Goal: Communication & Community: Answer question/provide support

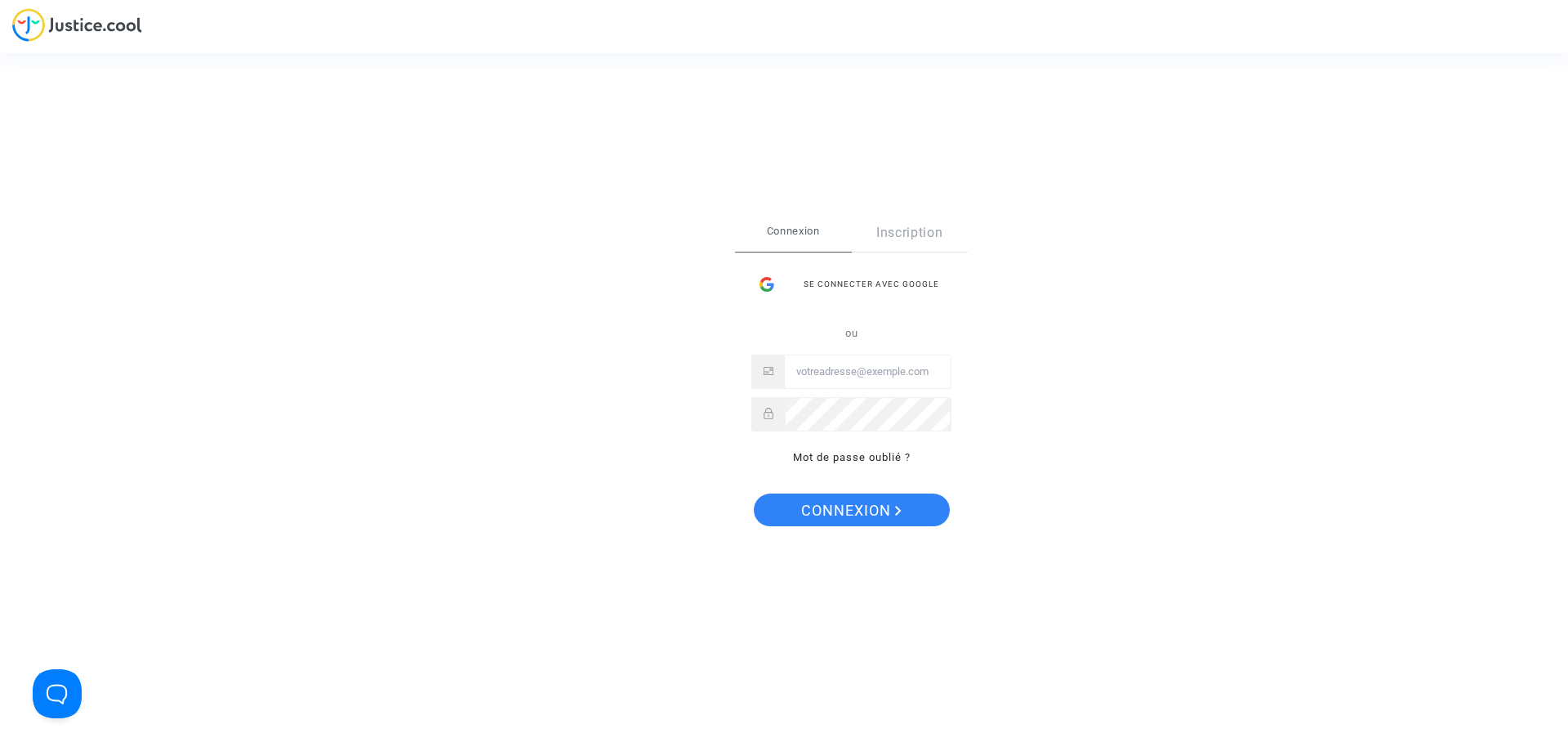
click at [842, 368] on input "Email" at bounding box center [868, 372] width 166 height 33
type input "thibault.marichal@hotmail.be"
click at [842, 515] on span "Connexion" at bounding box center [851, 511] width 100 height 34
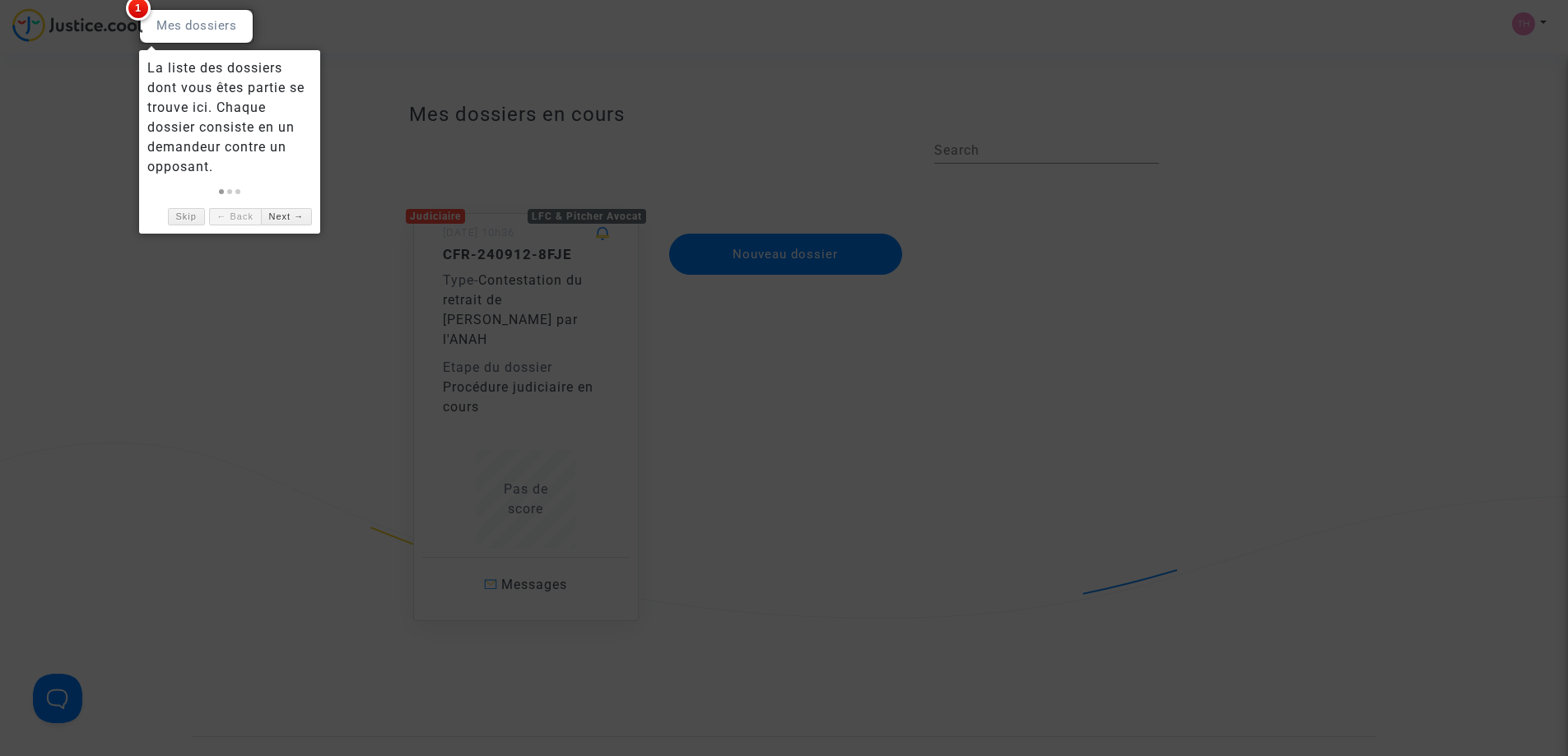
click at [564, 566] on div at bounding box center [784, 378] width 1568 height 756
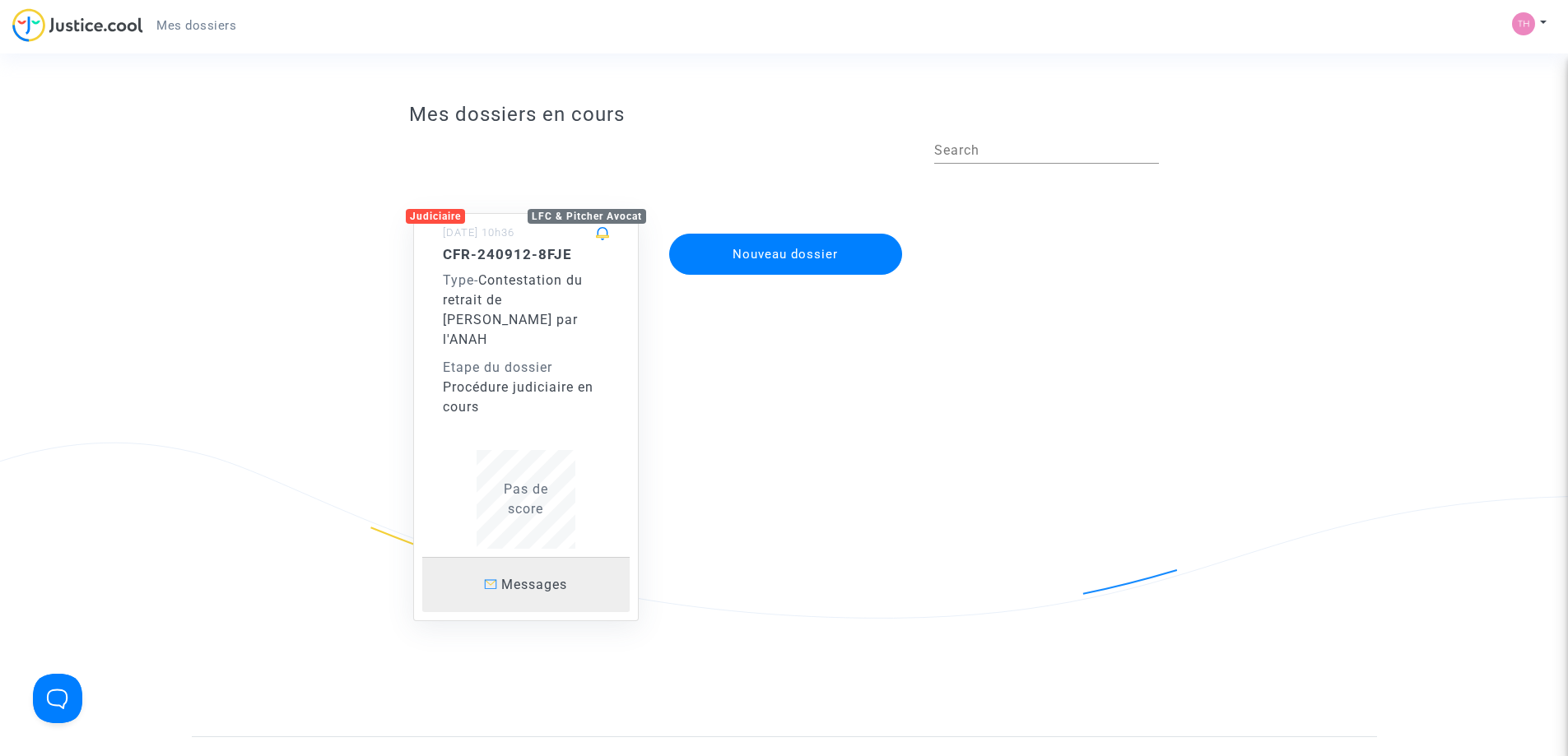
click at [533, 577] on span "Messages" at bounding box center [534, 584] width 66 height 15
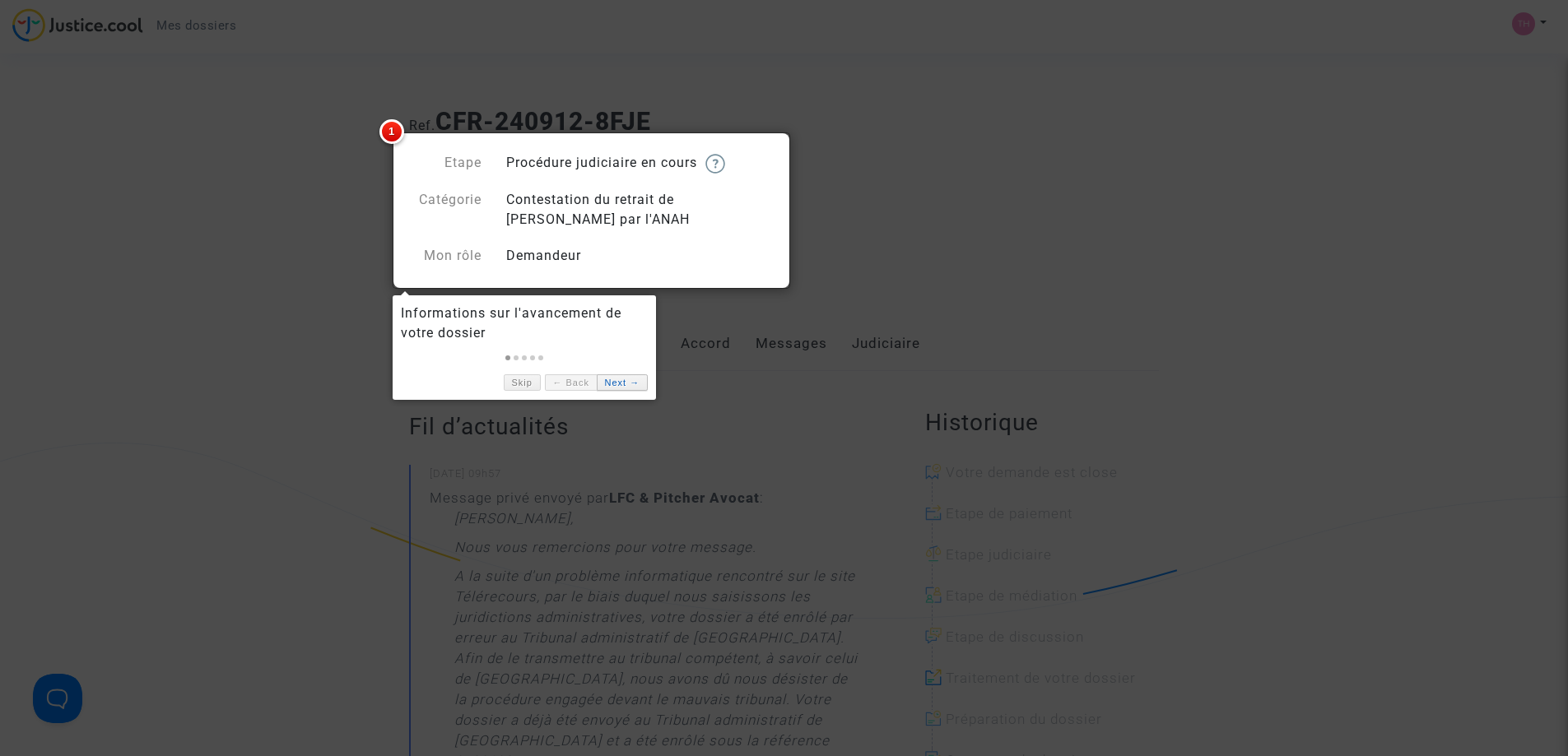
click at [629, 388] on link "Next →" at bounding box center [622, 383] width 51 height 17
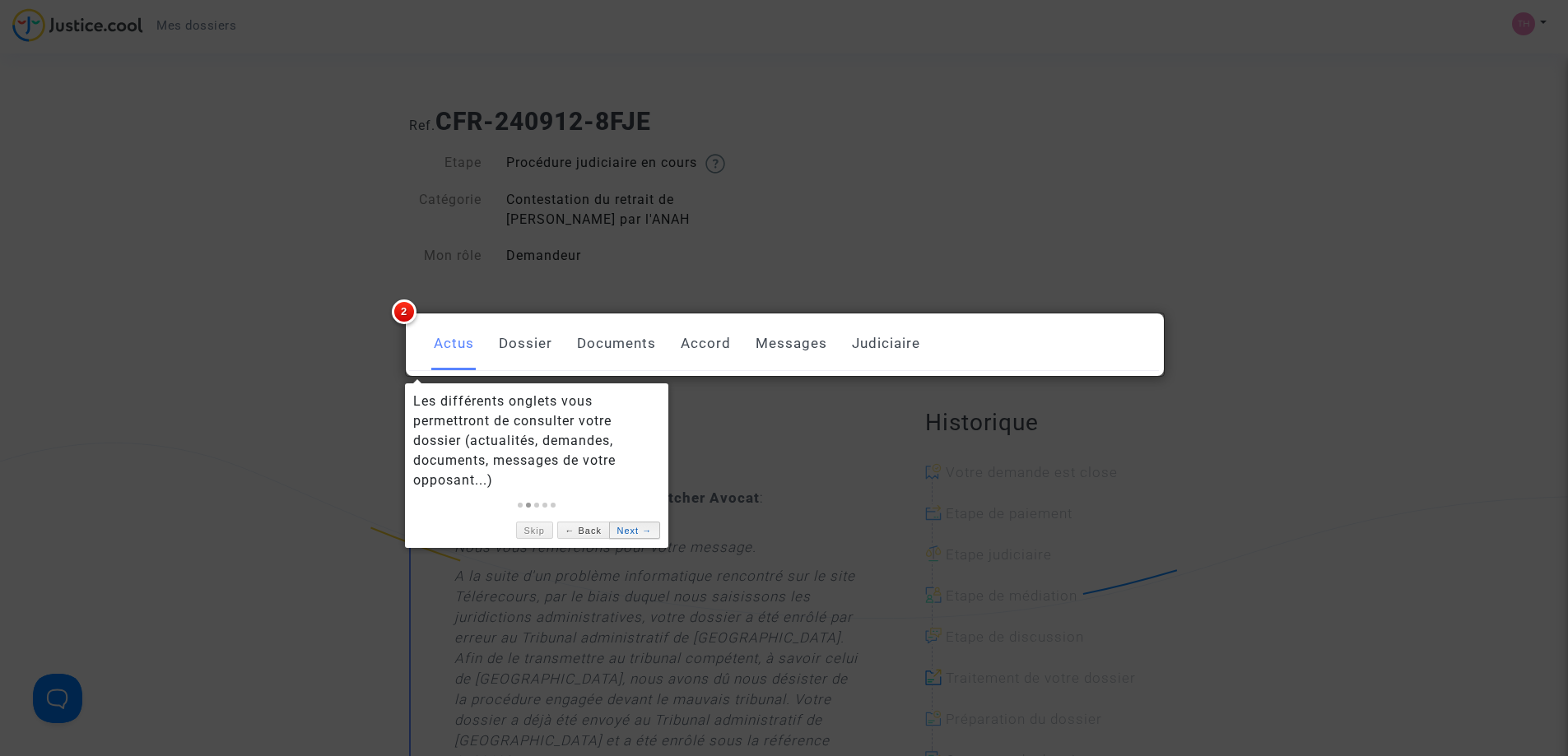
click at [628, 529] on link "Next →" at bounding box center [635, 530] width 51 height 17
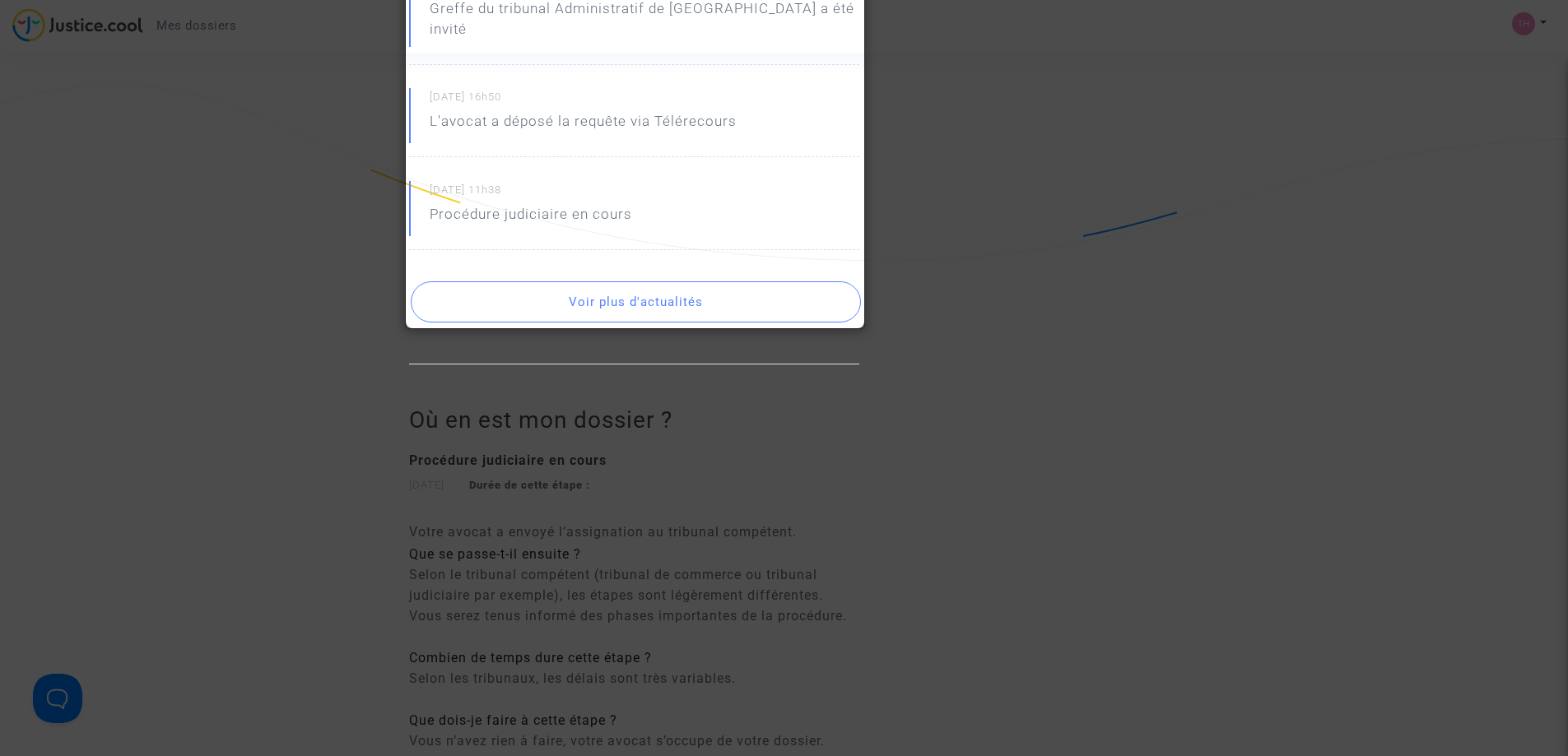
scroll to position [1234, 0]
click at [661, 278] on button "Voir plus d'actualités" at bounding box center [636, 298] width 450 height 41
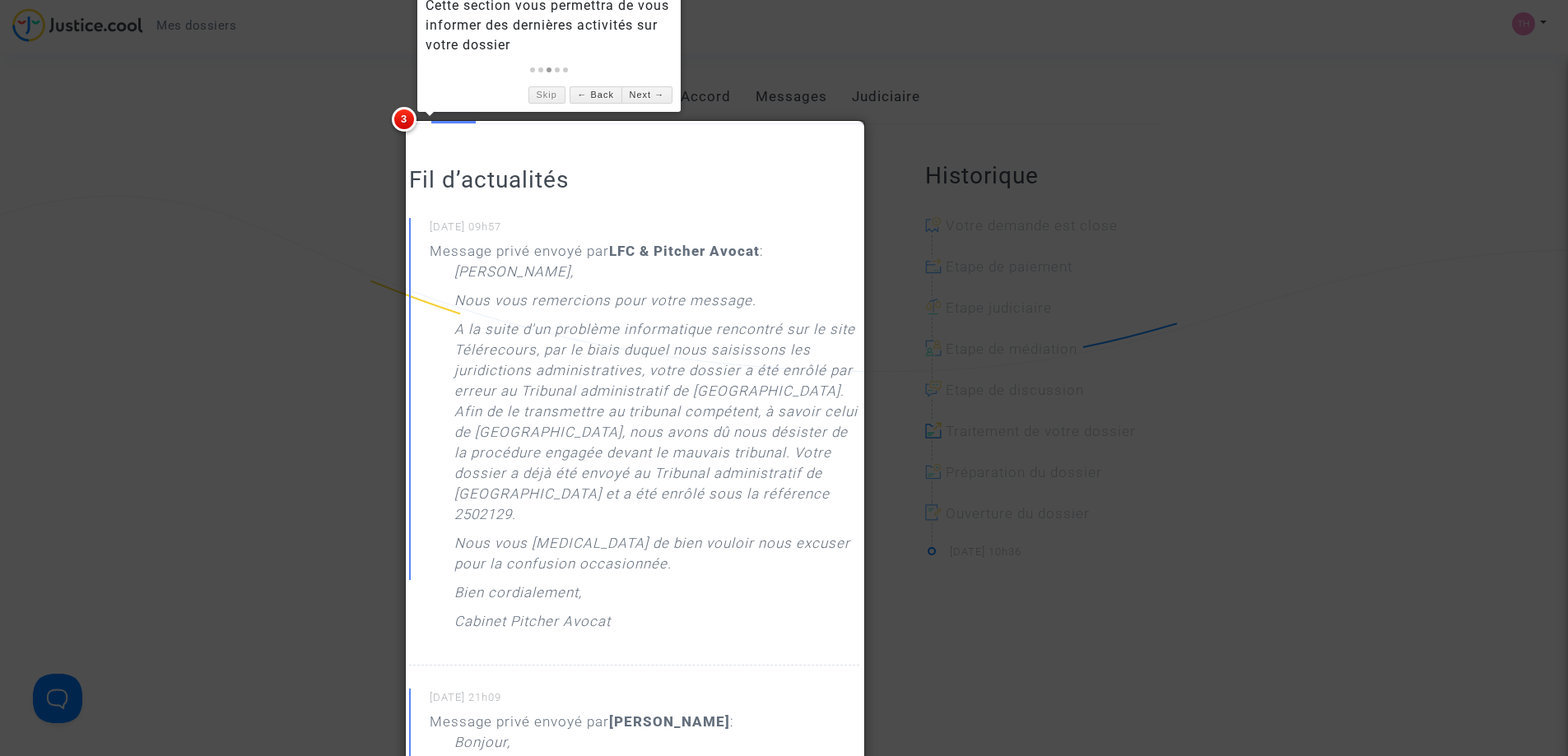
scroll to position [165, 0]
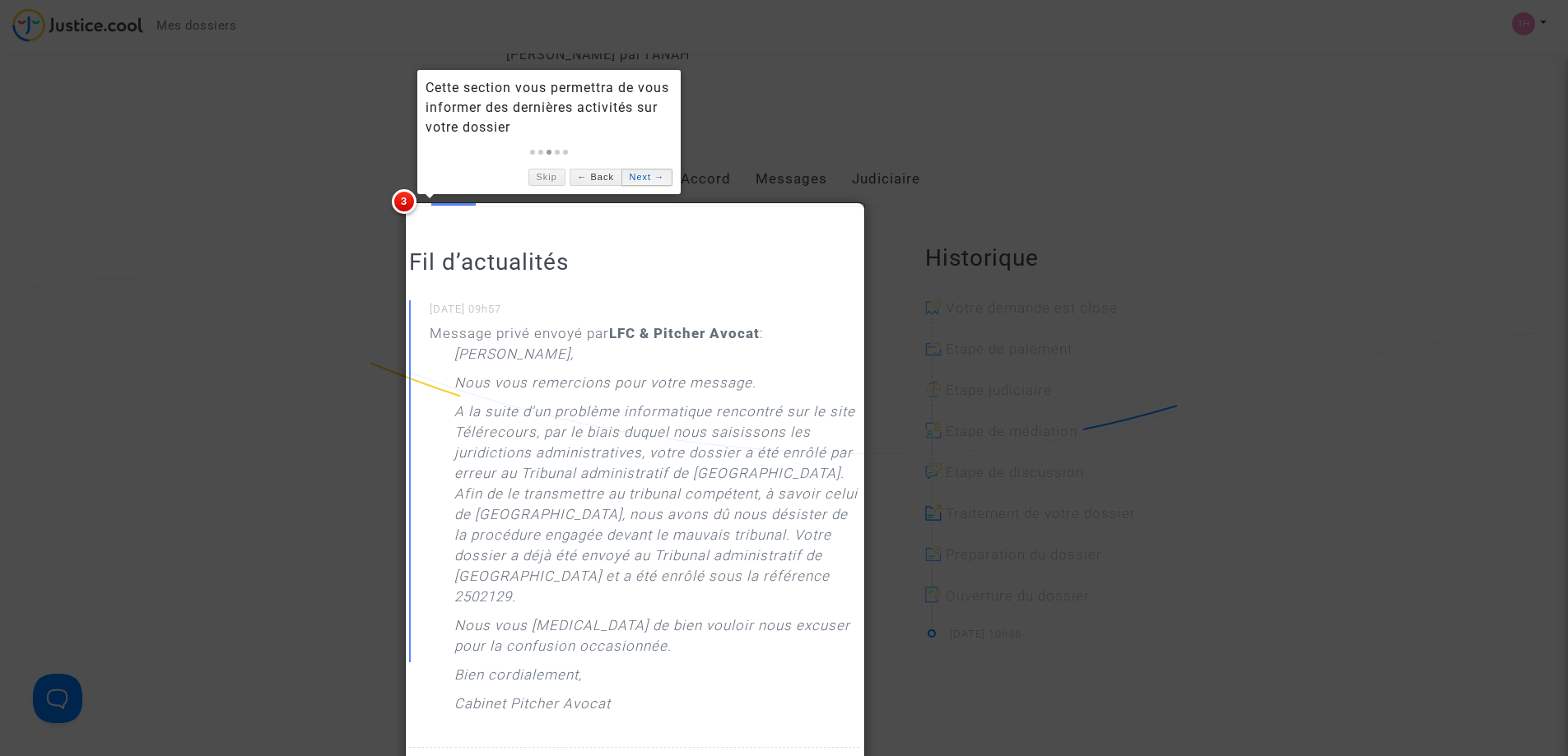
click at [643, 176] on link "Next →" at bounding box center [647, 177] width 51 height 17
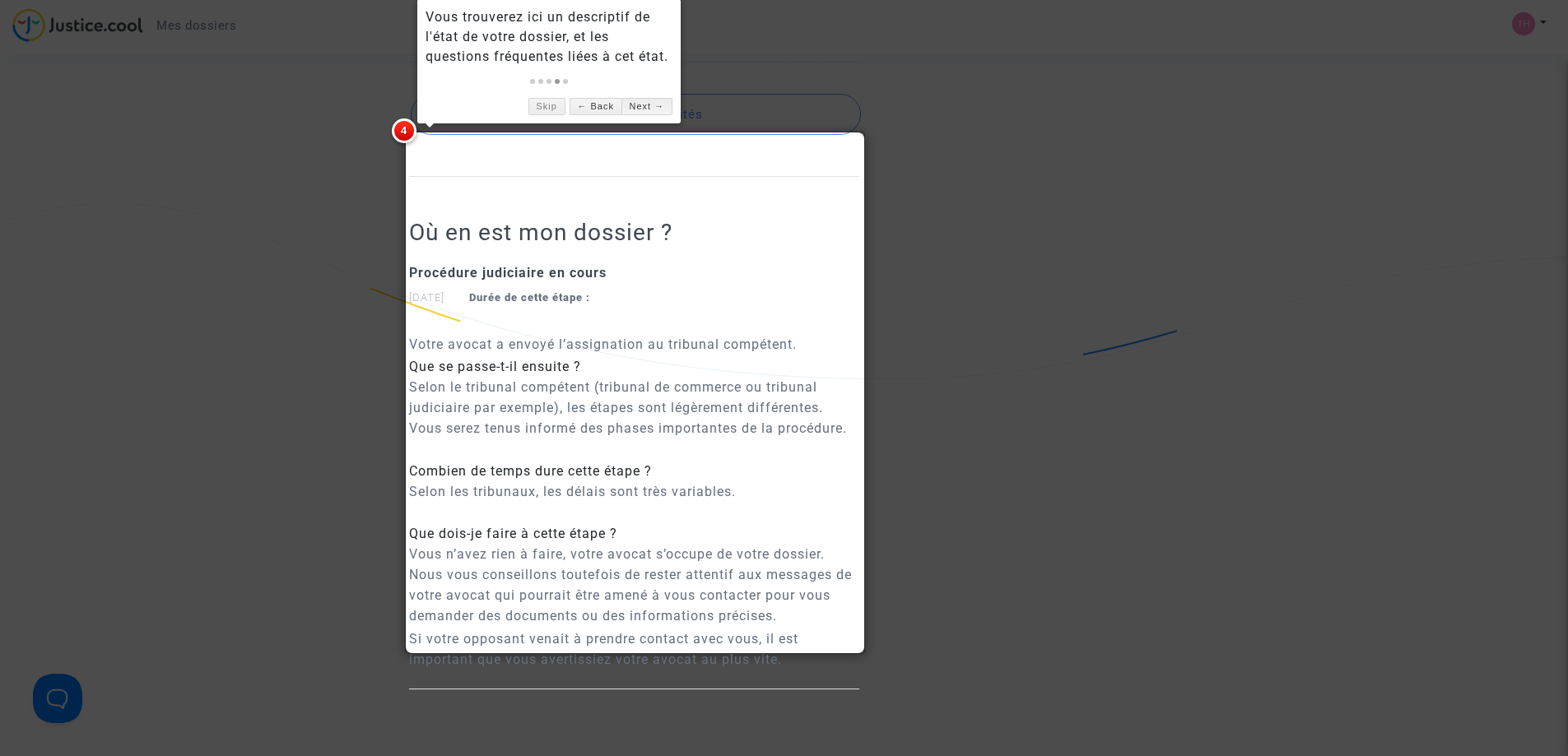
scroll to position [1985, 0]
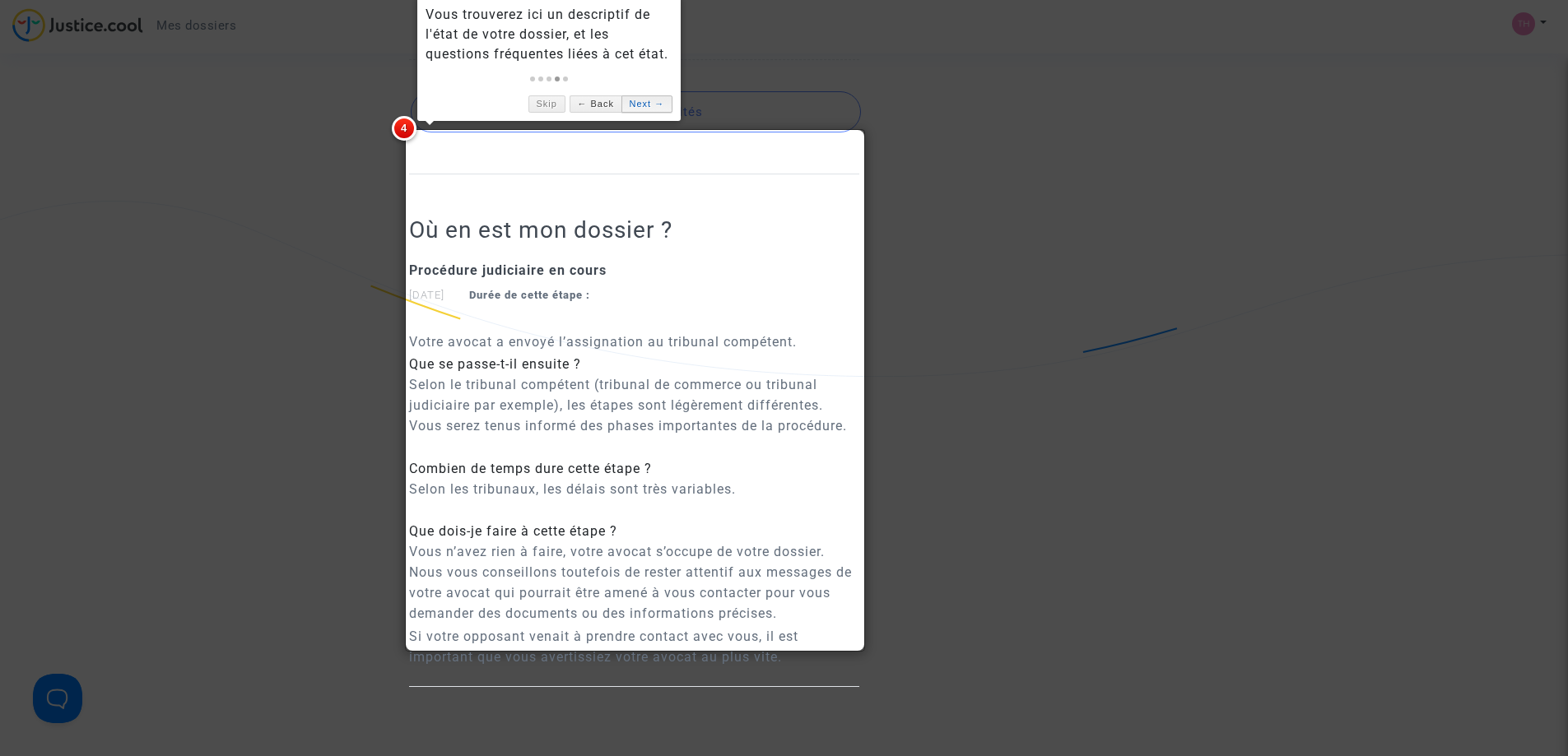
click at [635, 104] on link "Next →" at bounding box center [647, 104] width 51 height 17
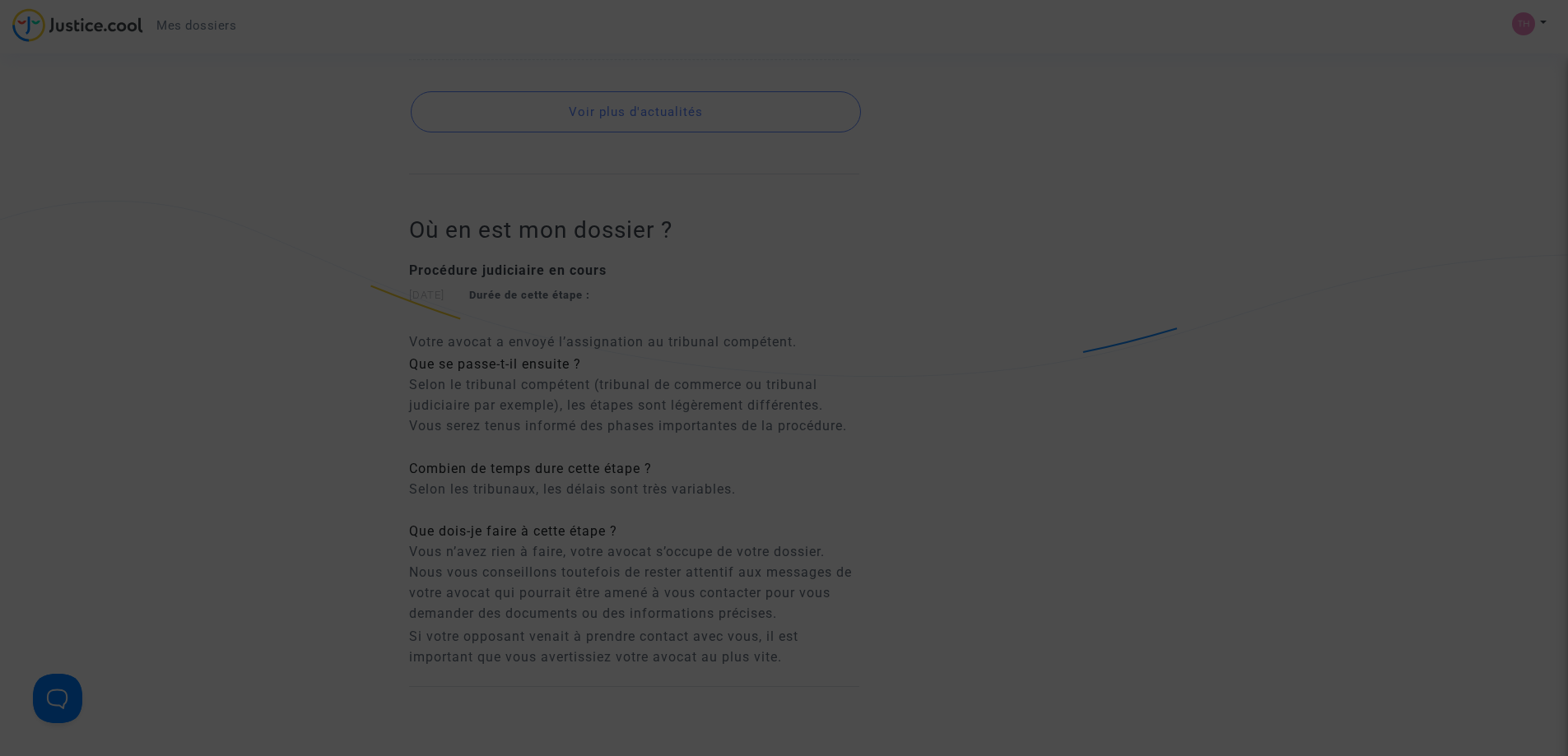
scroll to position [524, 0]
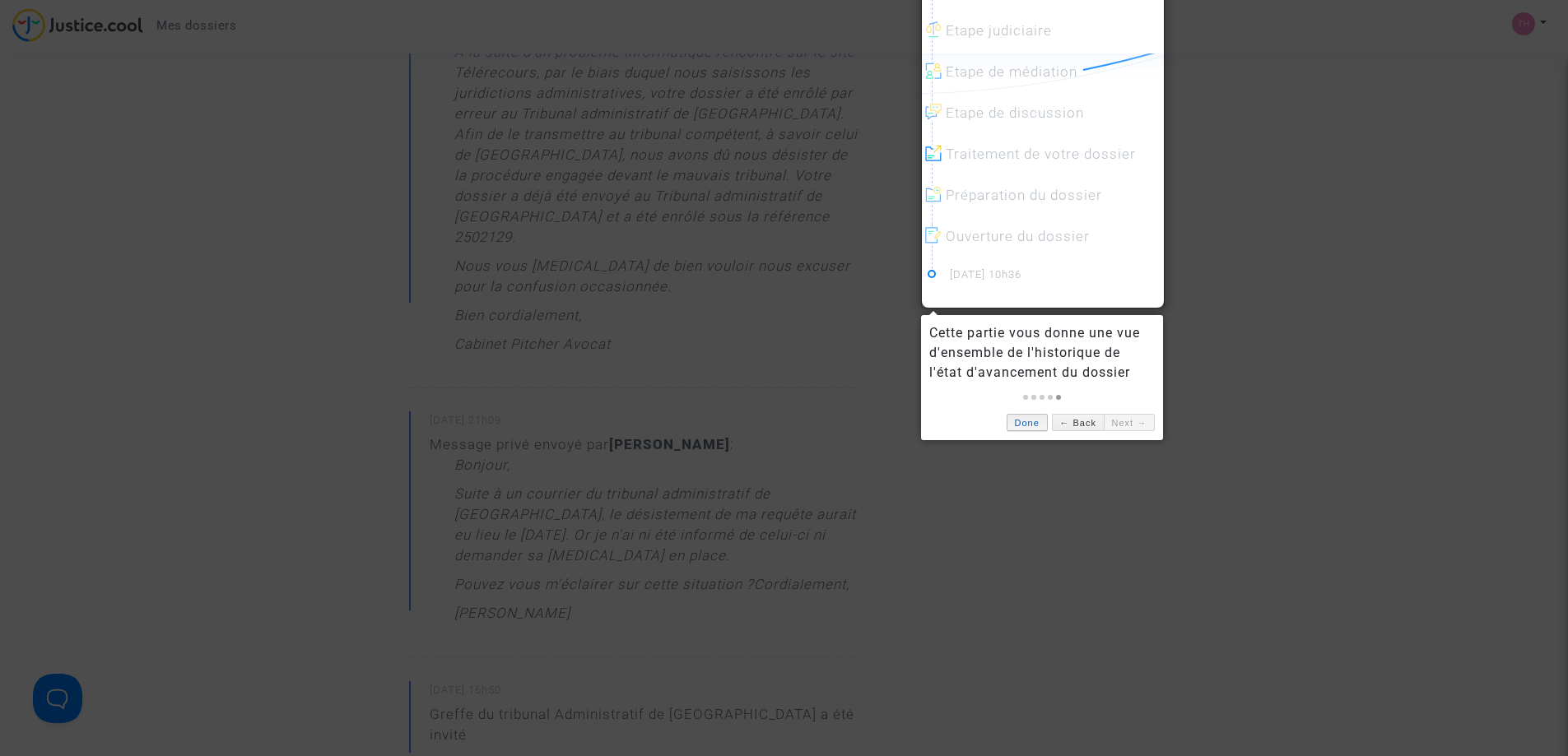
click at [1020, 427] on link "Done" at bounding box center [1027, 422] width 41 height 17
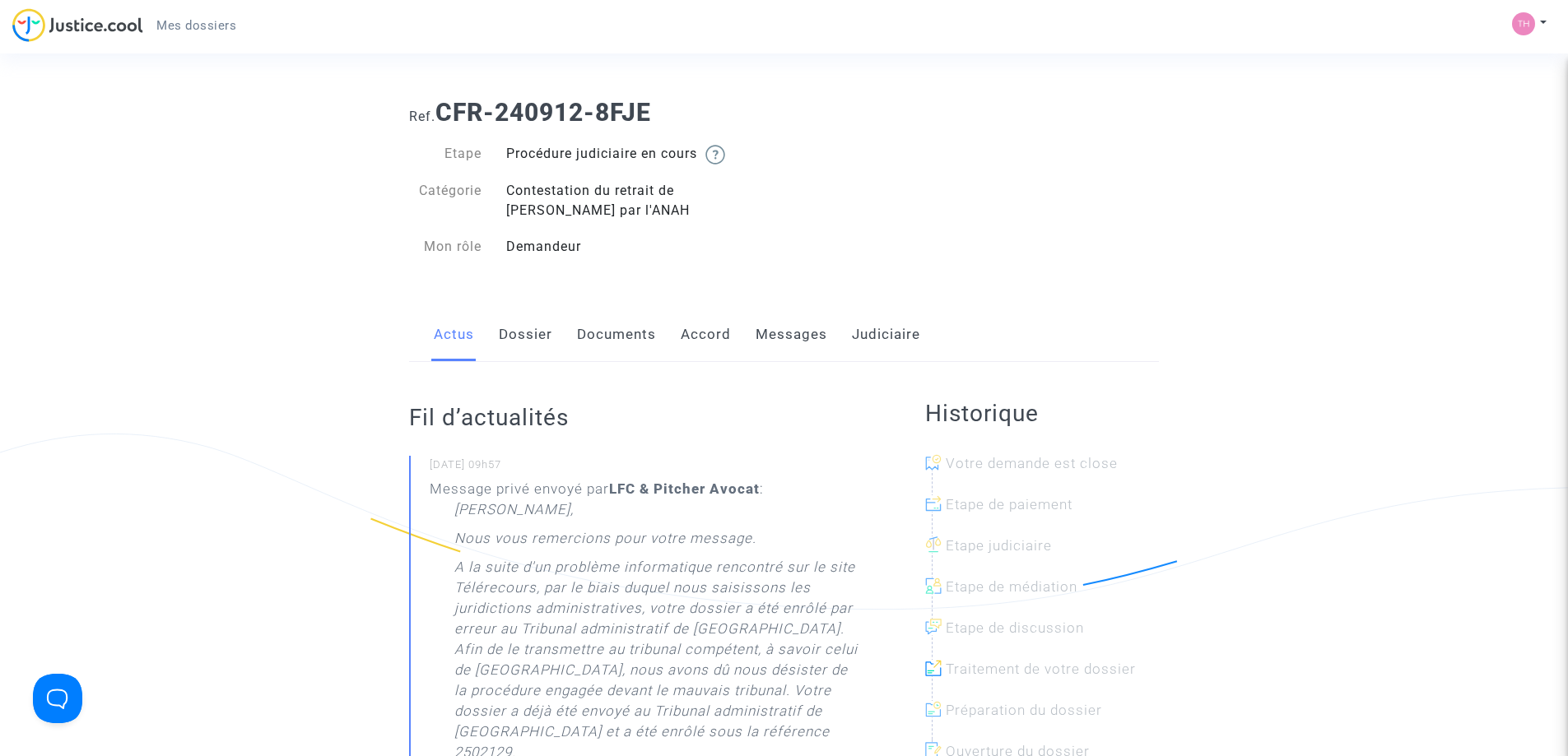
scroll to position [0, 0]
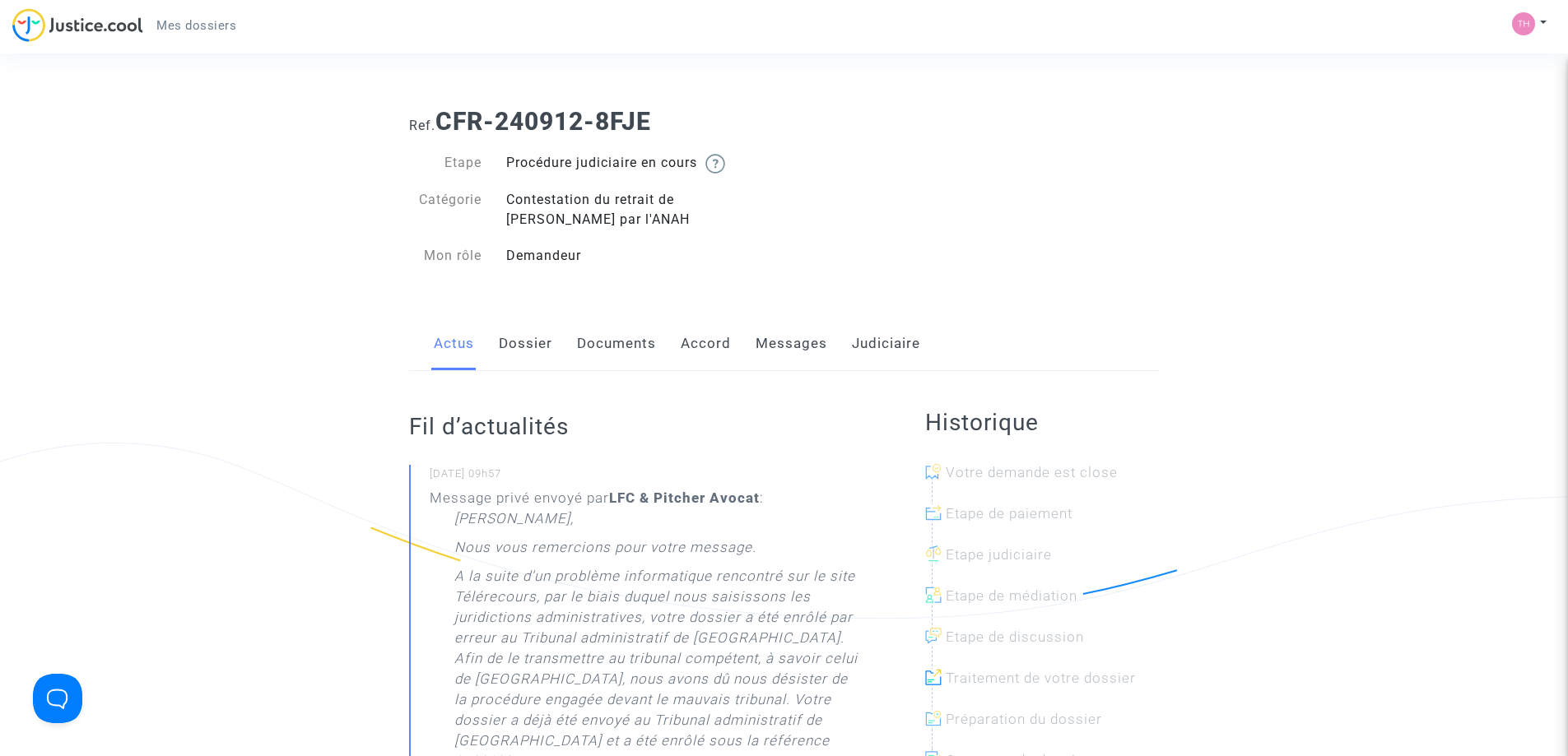
click at [623, 343] on link "Documents" at bounding box center [616, 344] width 79 height 55
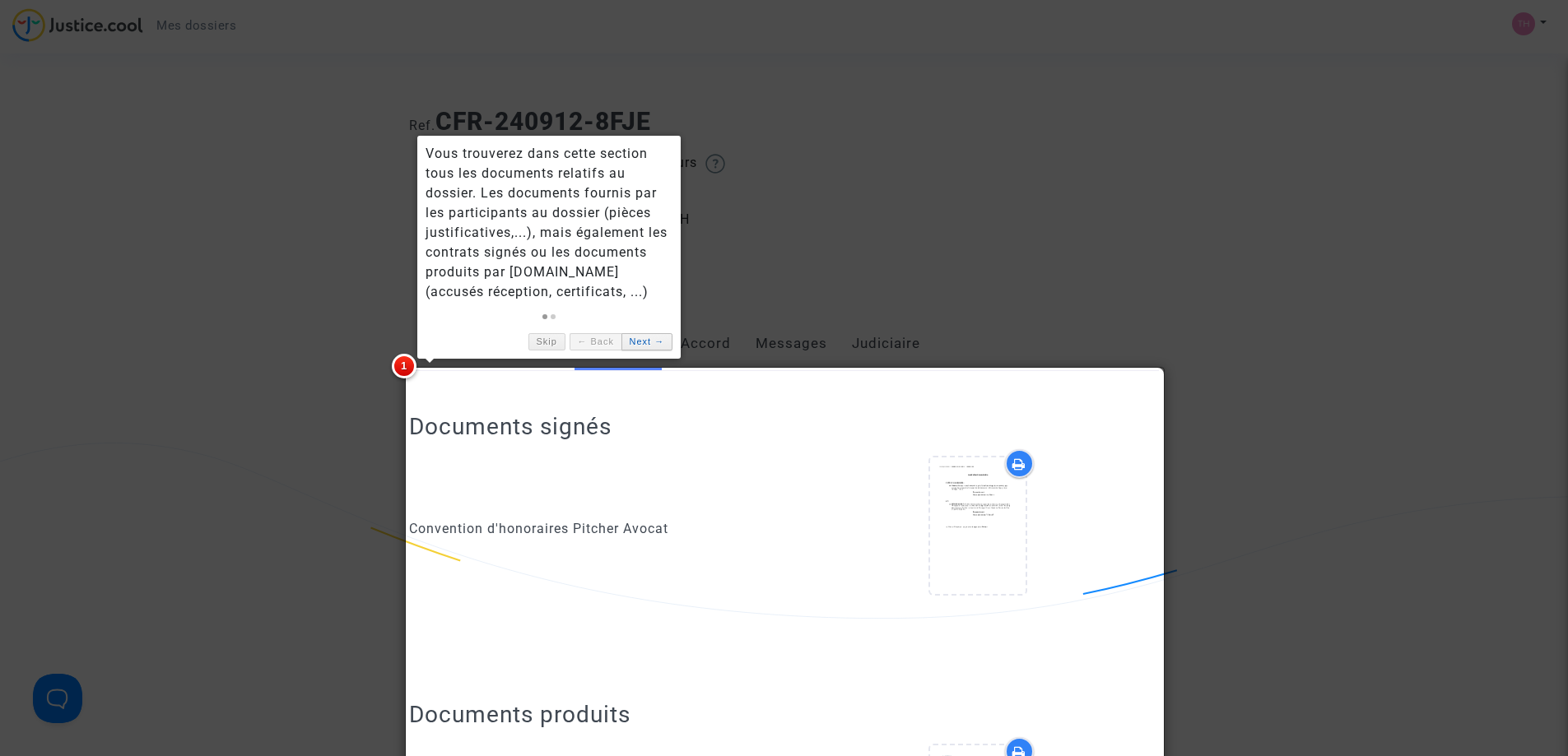
click at [638, 340] on link "Next →" at bounding box center [647, 342] width 51 height 17
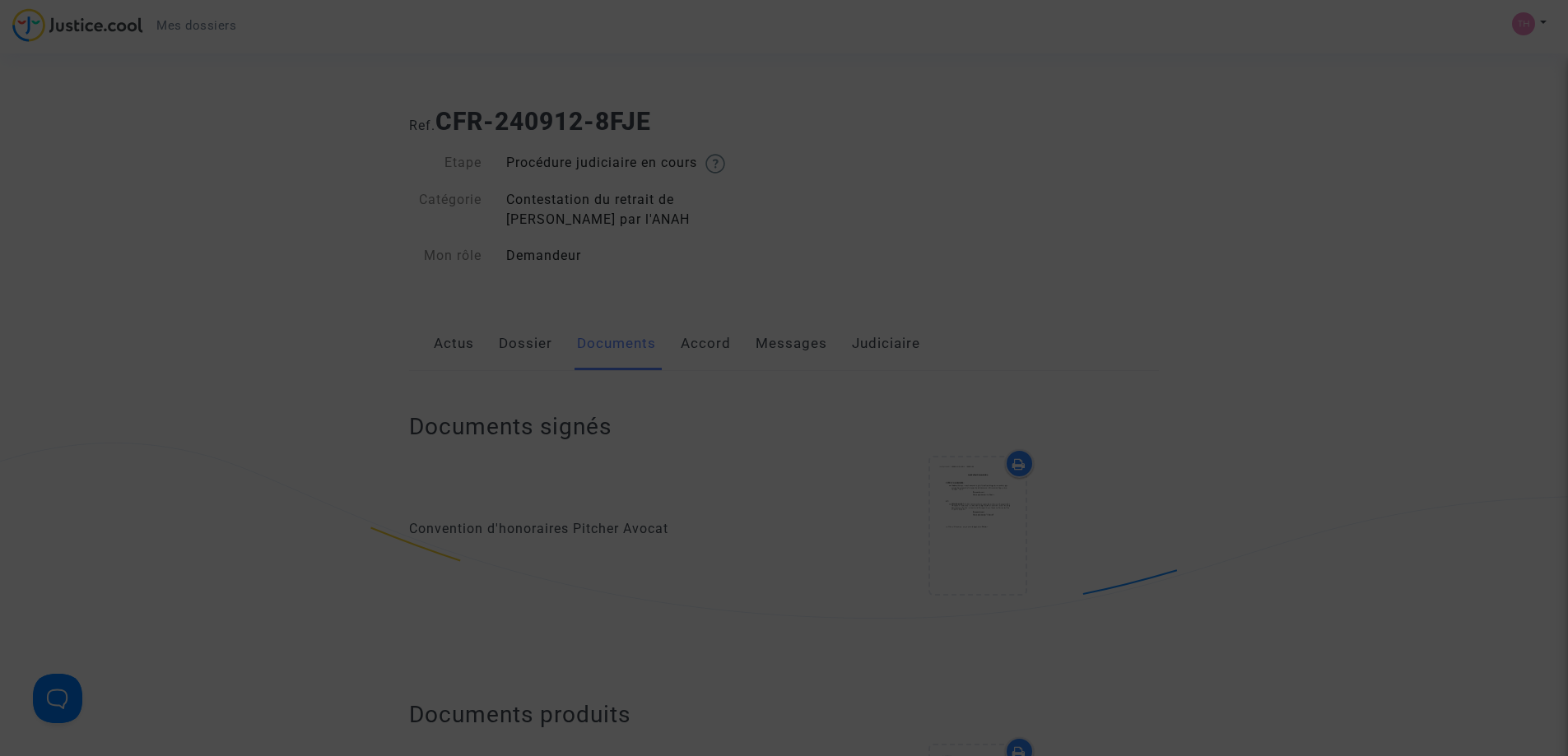
scroll to position [718, 0]
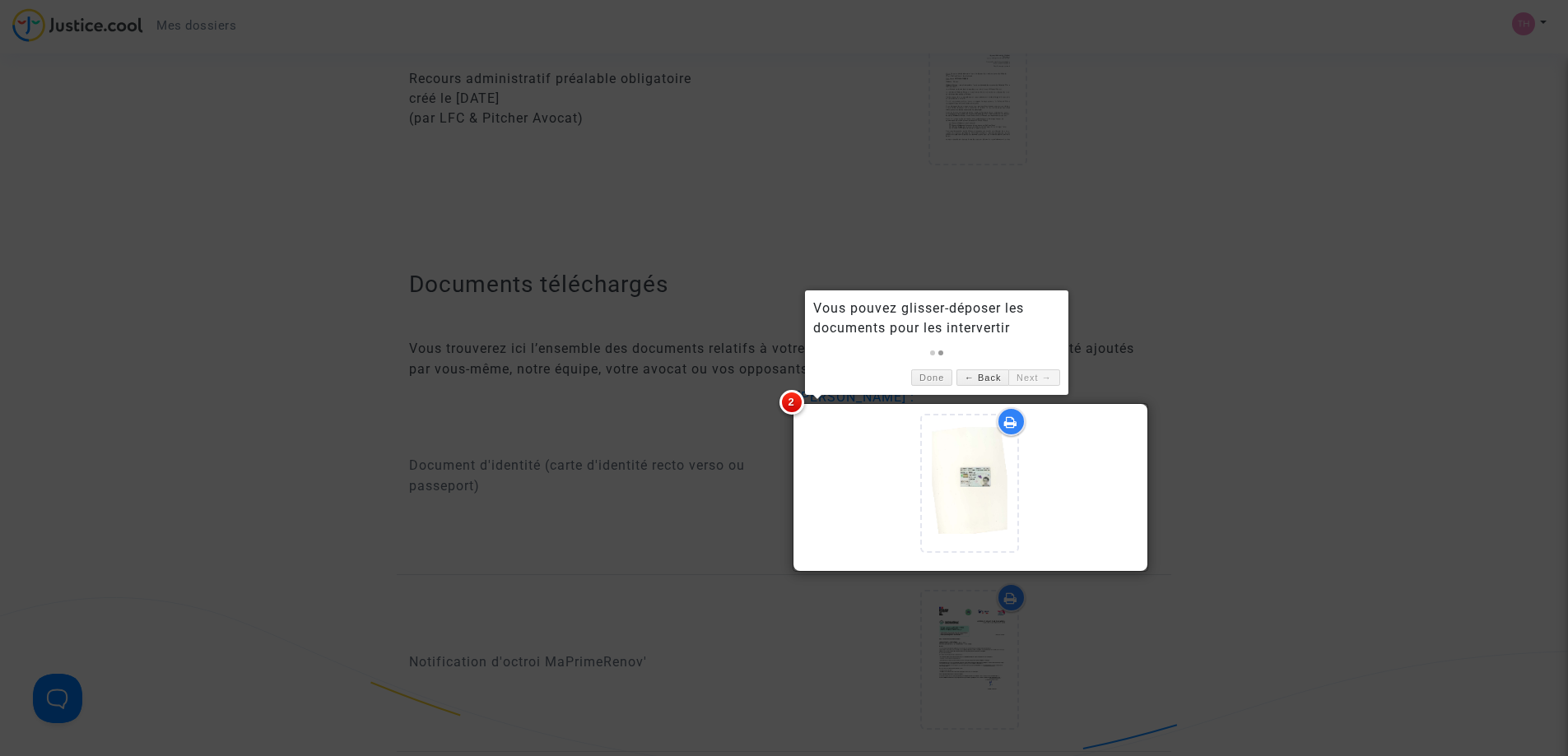
click at [1029, 380] on link "Next →" at bounding box center [1034, 378] width 51 height 17
click at [924, 381] on link "Done" at bounding box center [931, 378] width 41 height 17
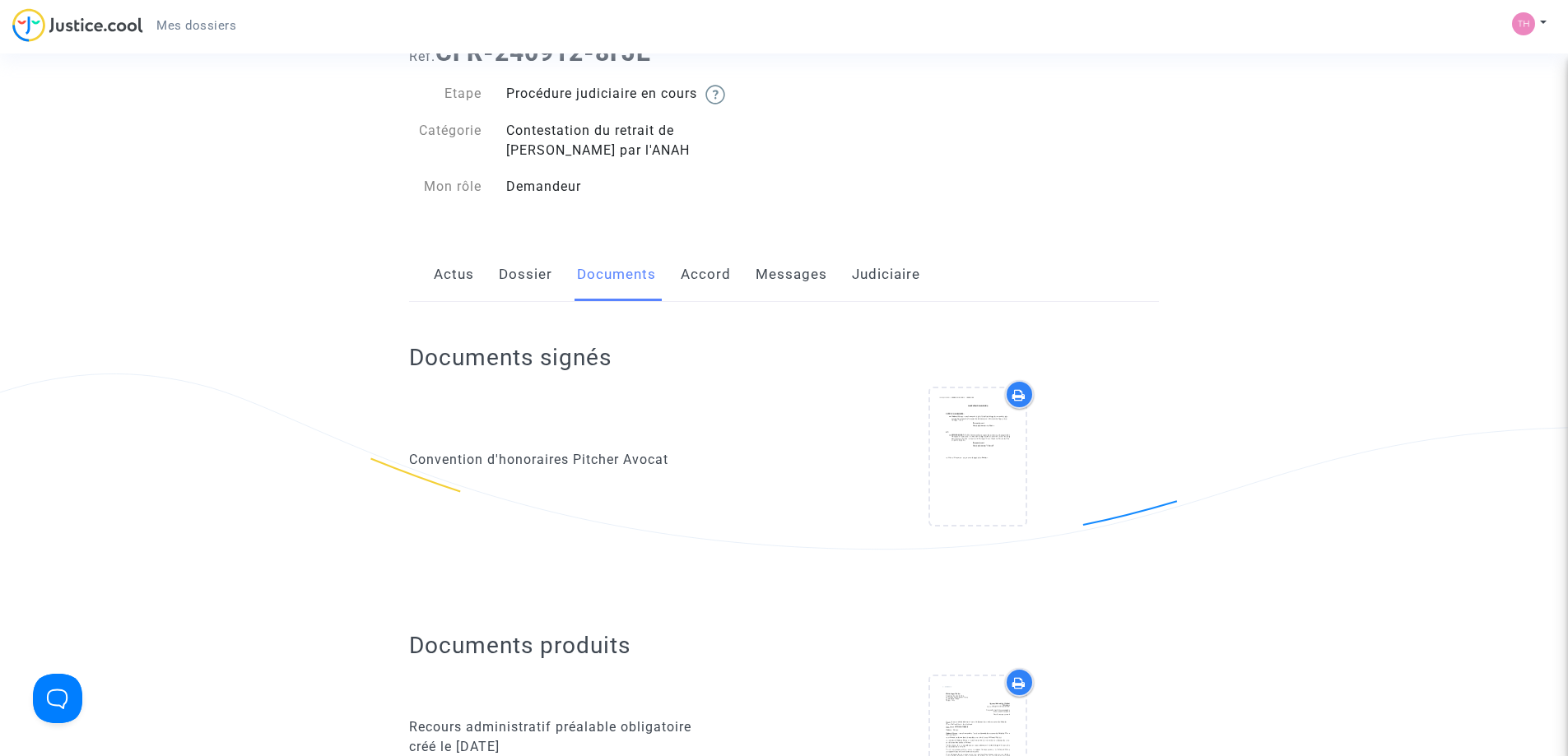
scroll to position [0, 0]
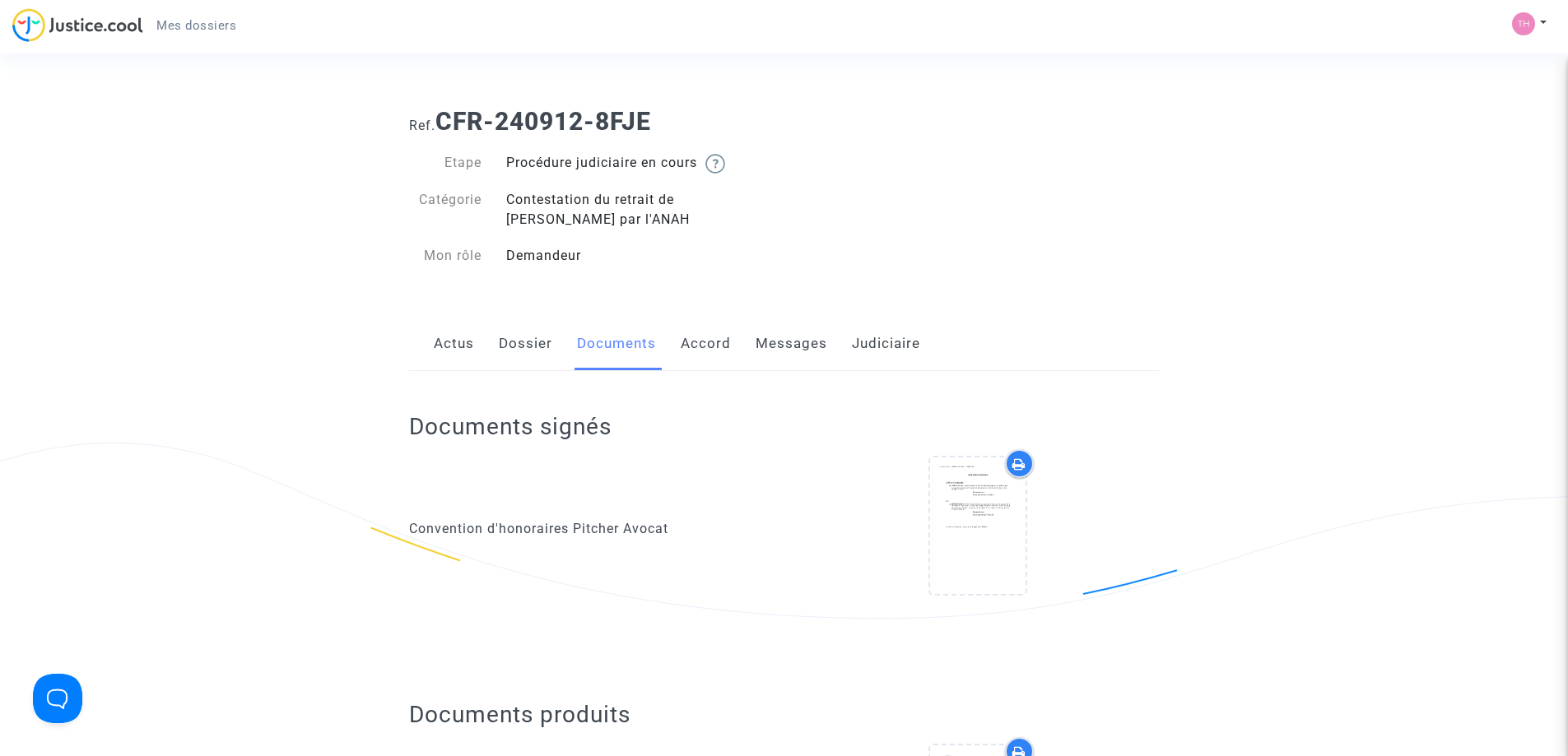
click at [777, 352] on link "Messages" at bounding box center [791, 344] width 72 height 55
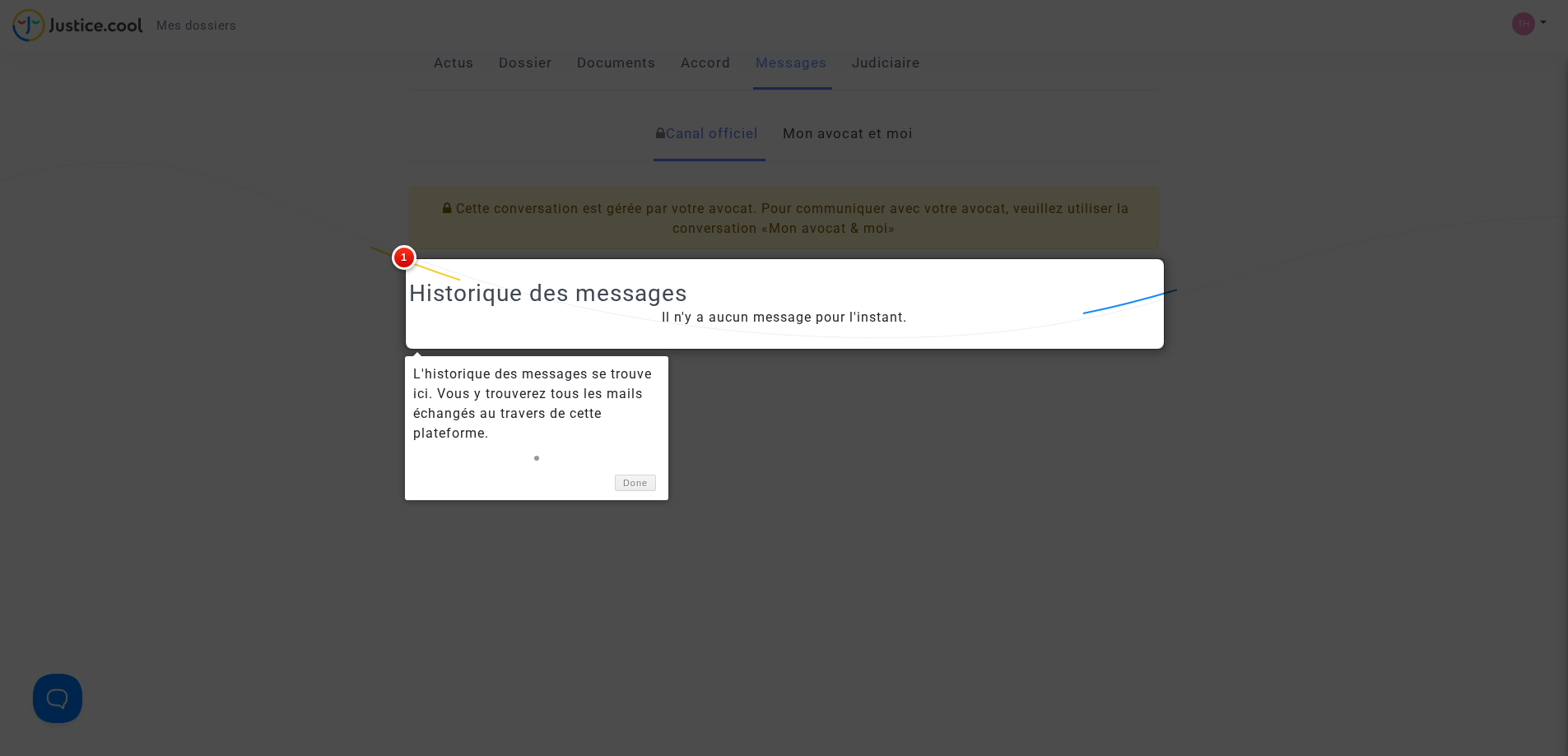
scroll to position [329, 0]
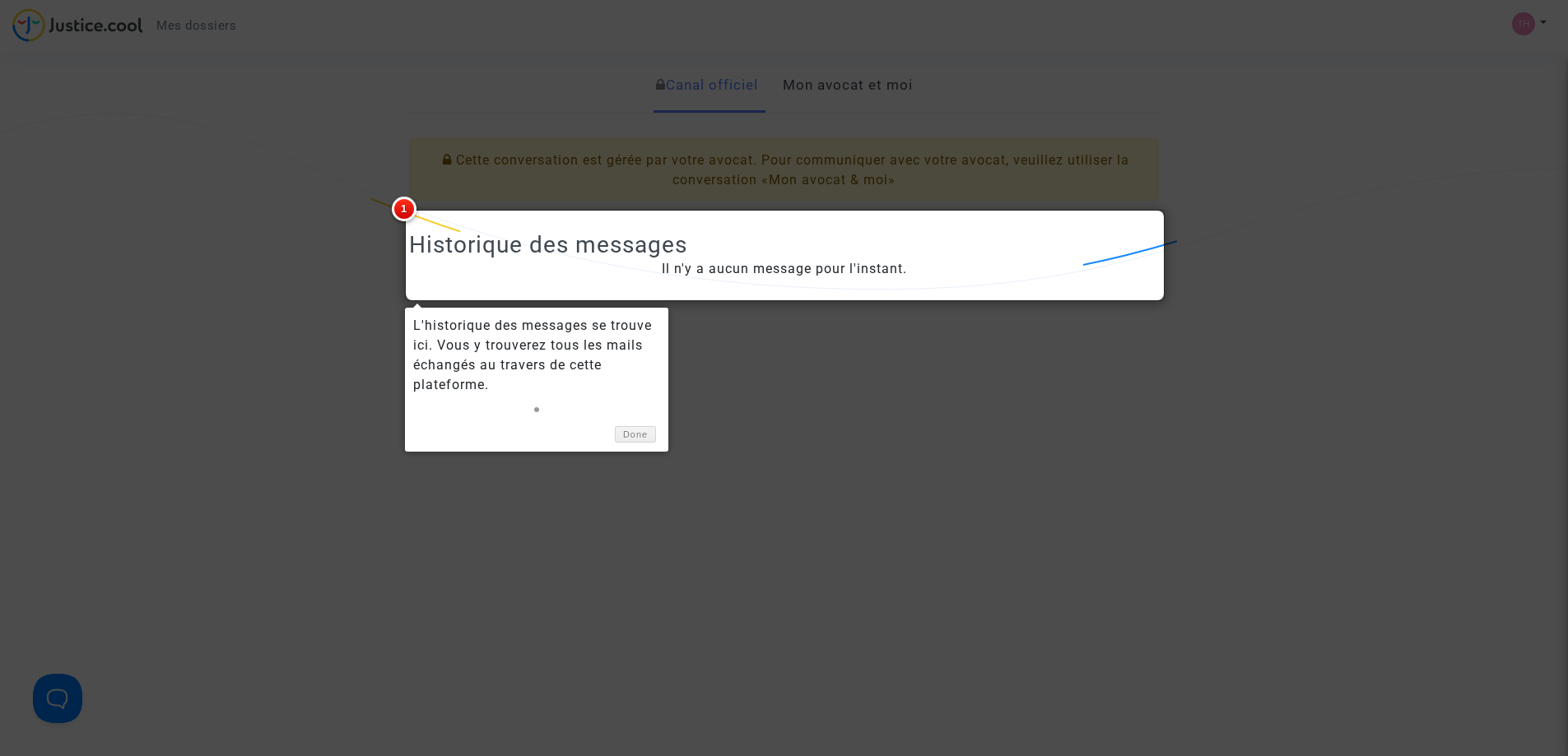
click at [847, 69] on div at bounding box center [784, 378] width 1568 height 756
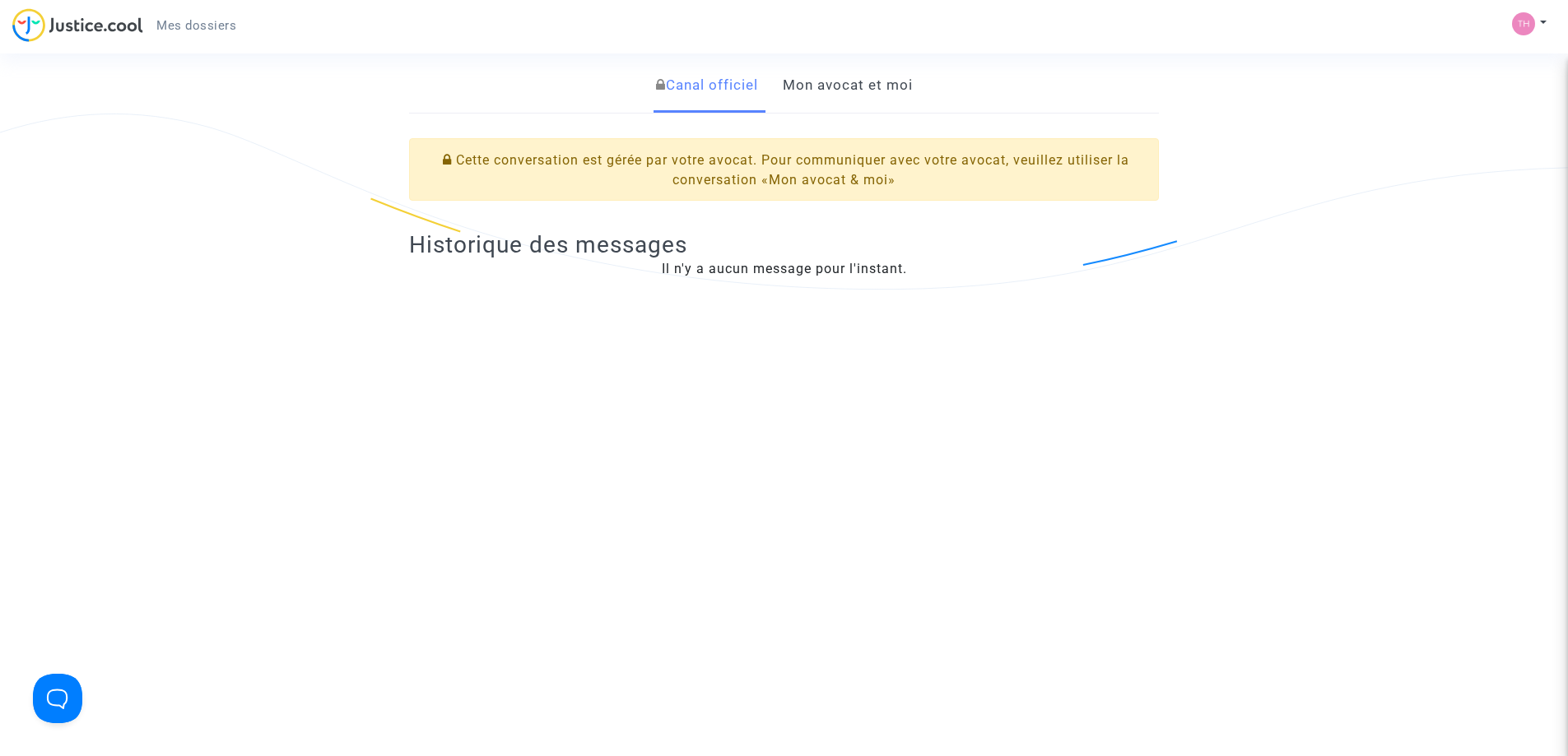
click at [839, 79] on link "Mon avocat et moi" at bounding box center [848, 85] width 130 height 55
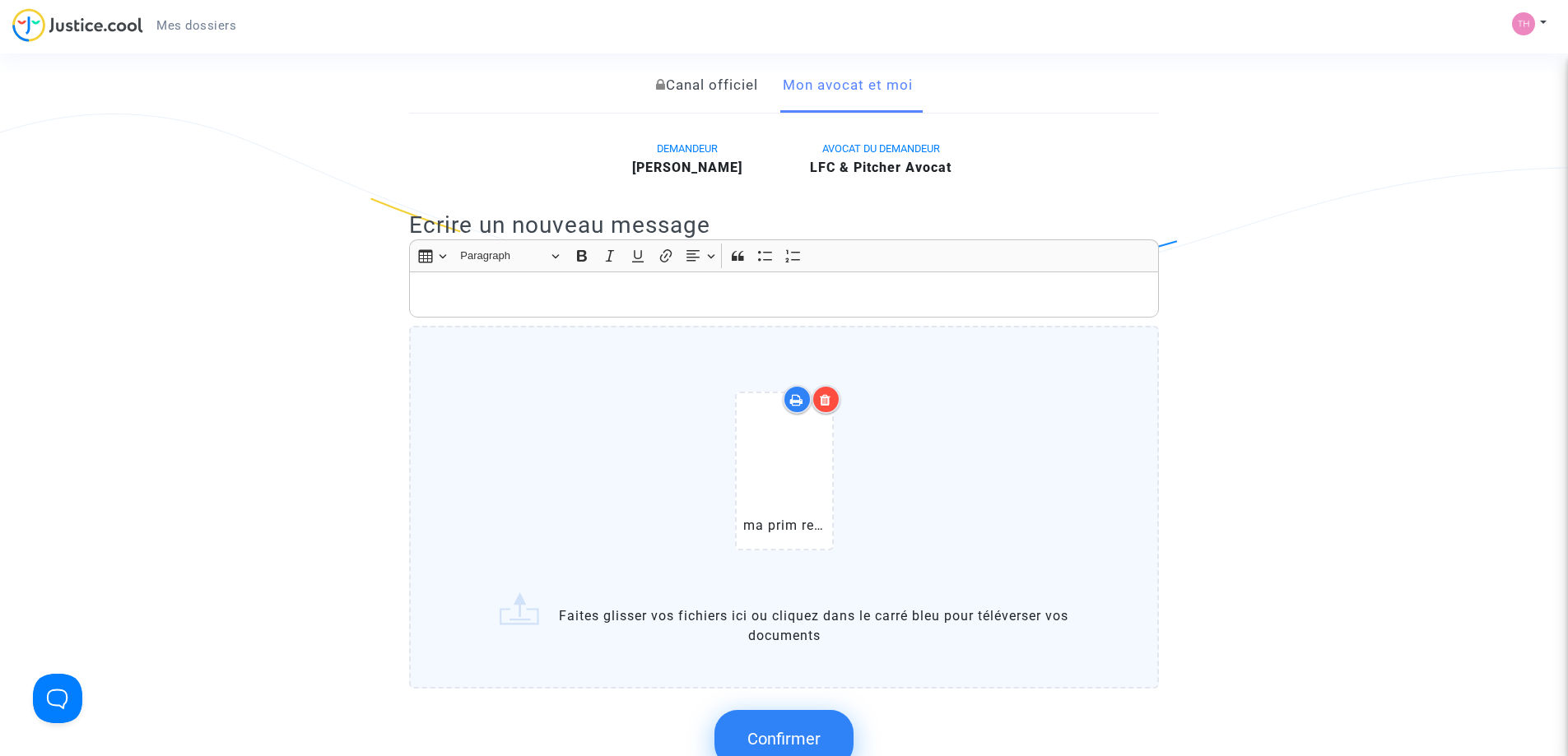
click at [508, 291] on p "Rich Text Editor, main" at bounding box center [784, 295] width 732 height 21
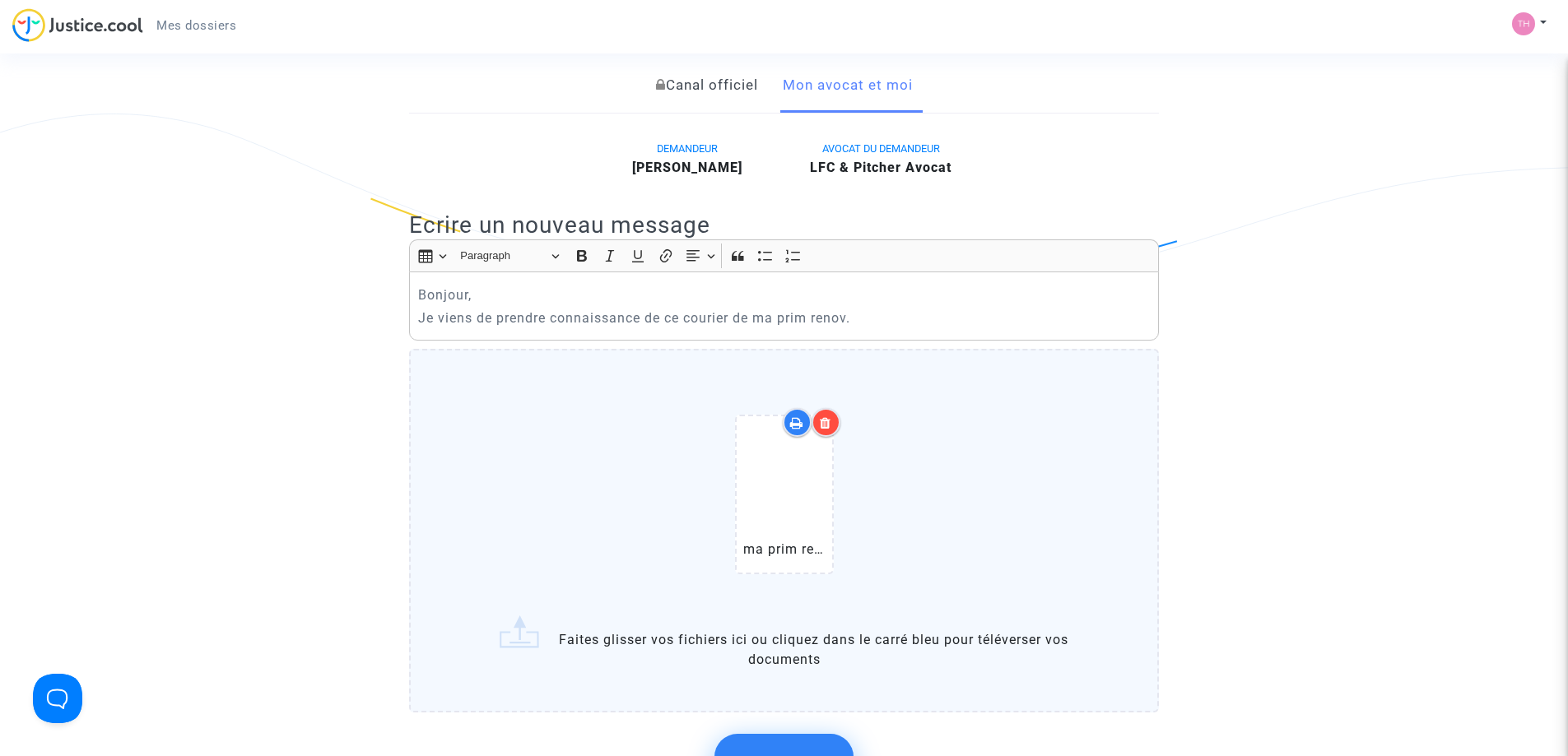
click at [902, 308] on p "Je viens de prendre connaissance de ce courier de ma prim renov." at bounding box center [784, 318] width 732 height 21
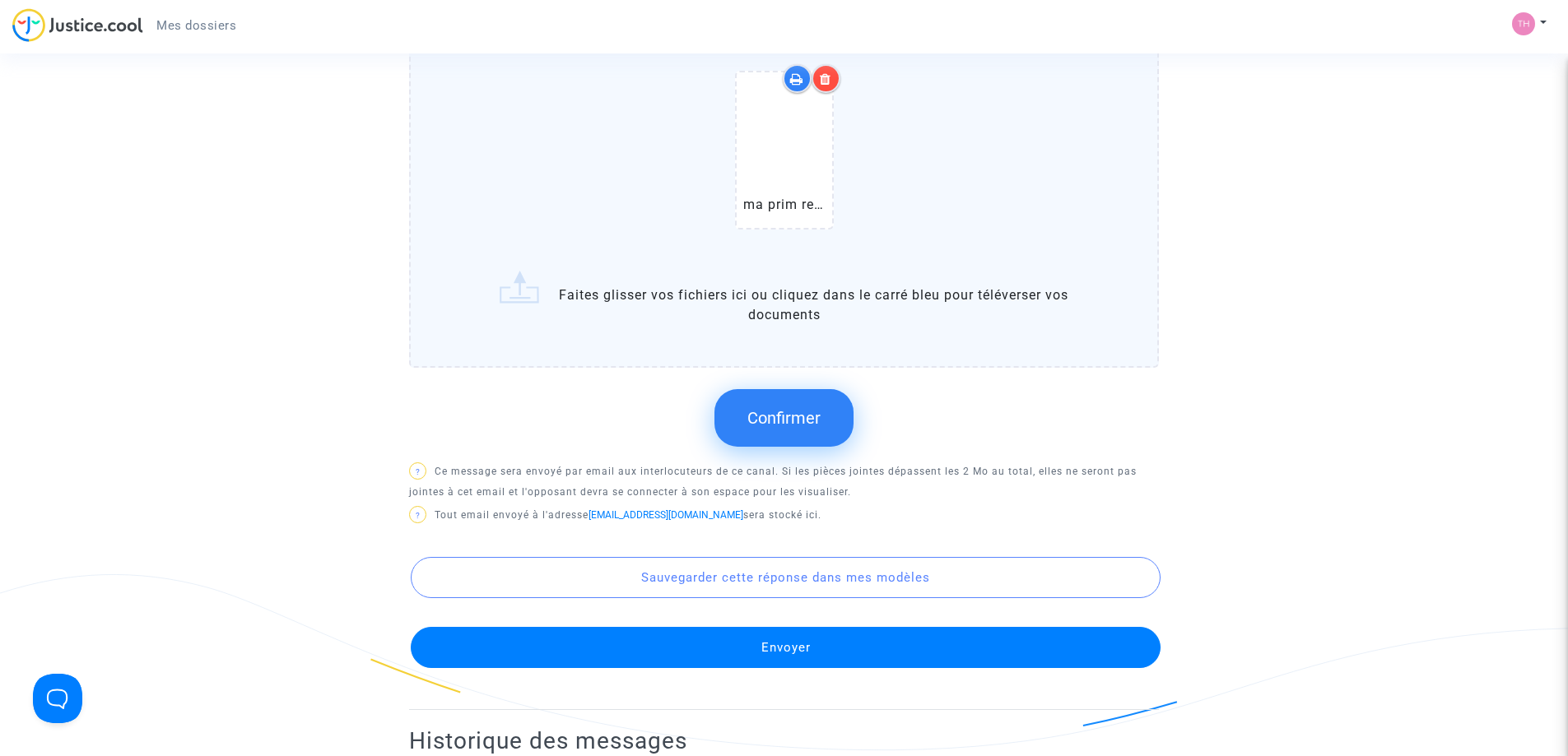
scroll to position [658, 0]
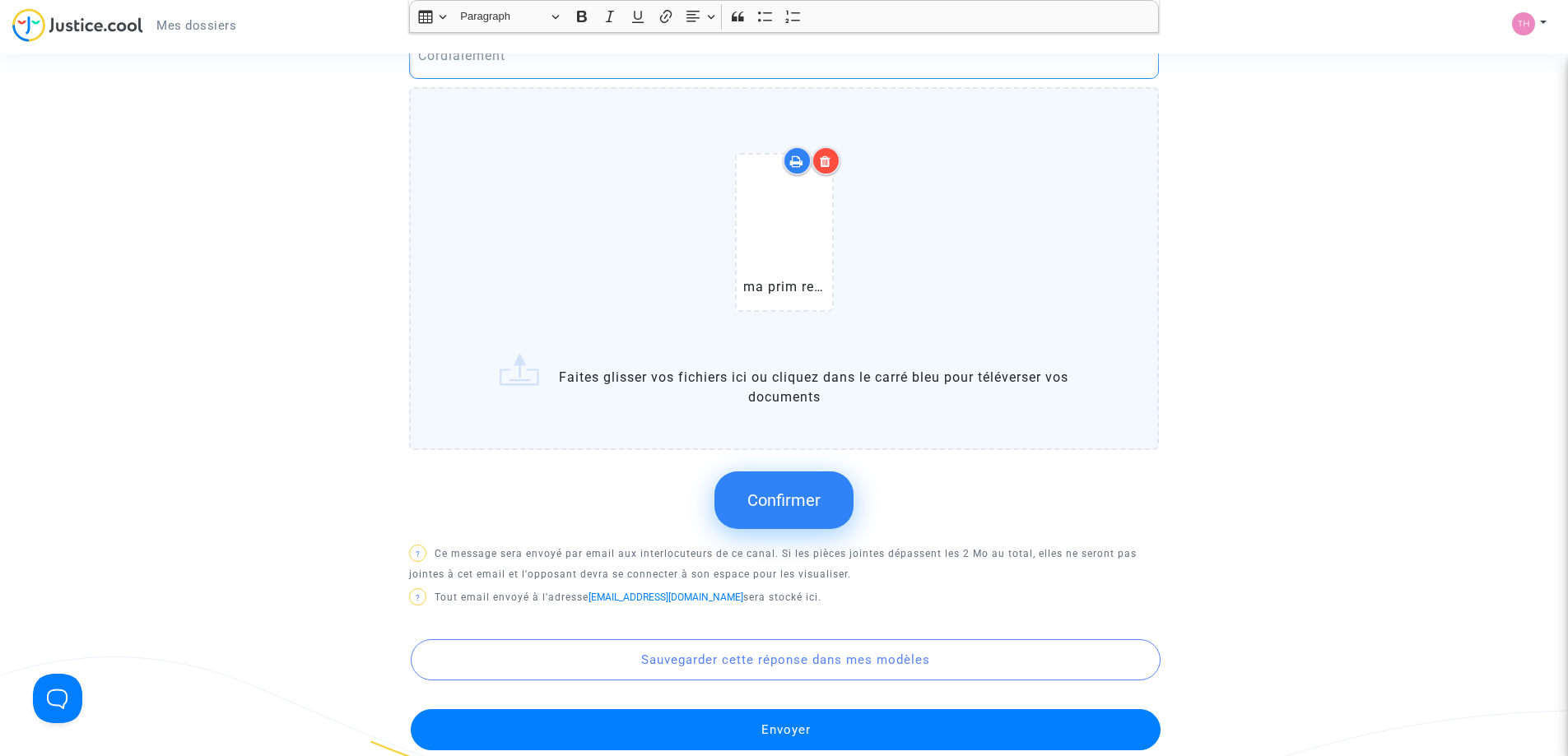
click at [773, 510] on button "Confirmer" at bounding box center [784, 500] width 139 height 57
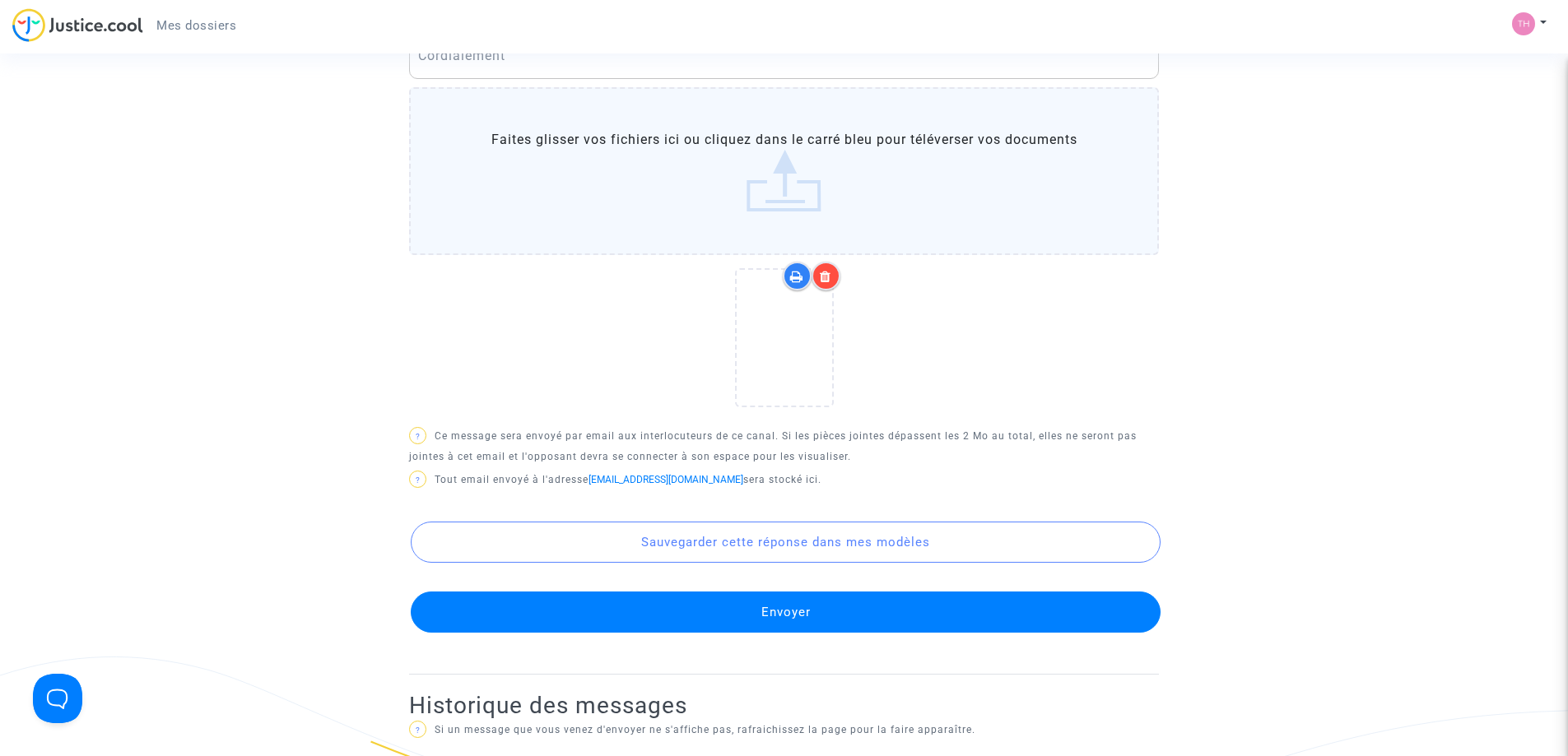
click at [737, 618] on button "Envoyer" at bounding box center [785, 612] width 749 height 41
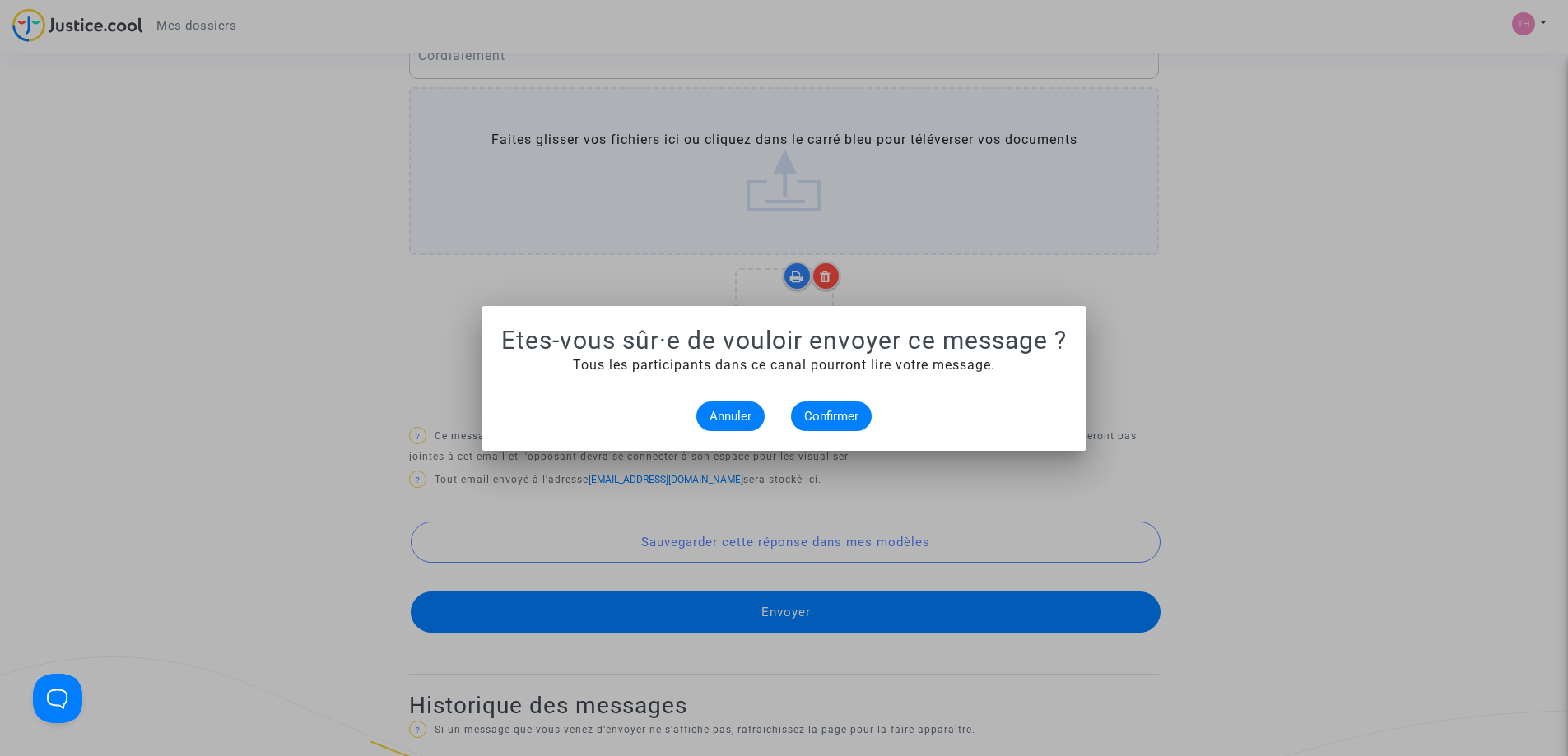
scroll to position [0, 0]
click at [842, 414] on span "Confirmer" at bounding box center [831, 416] width 55 height 15
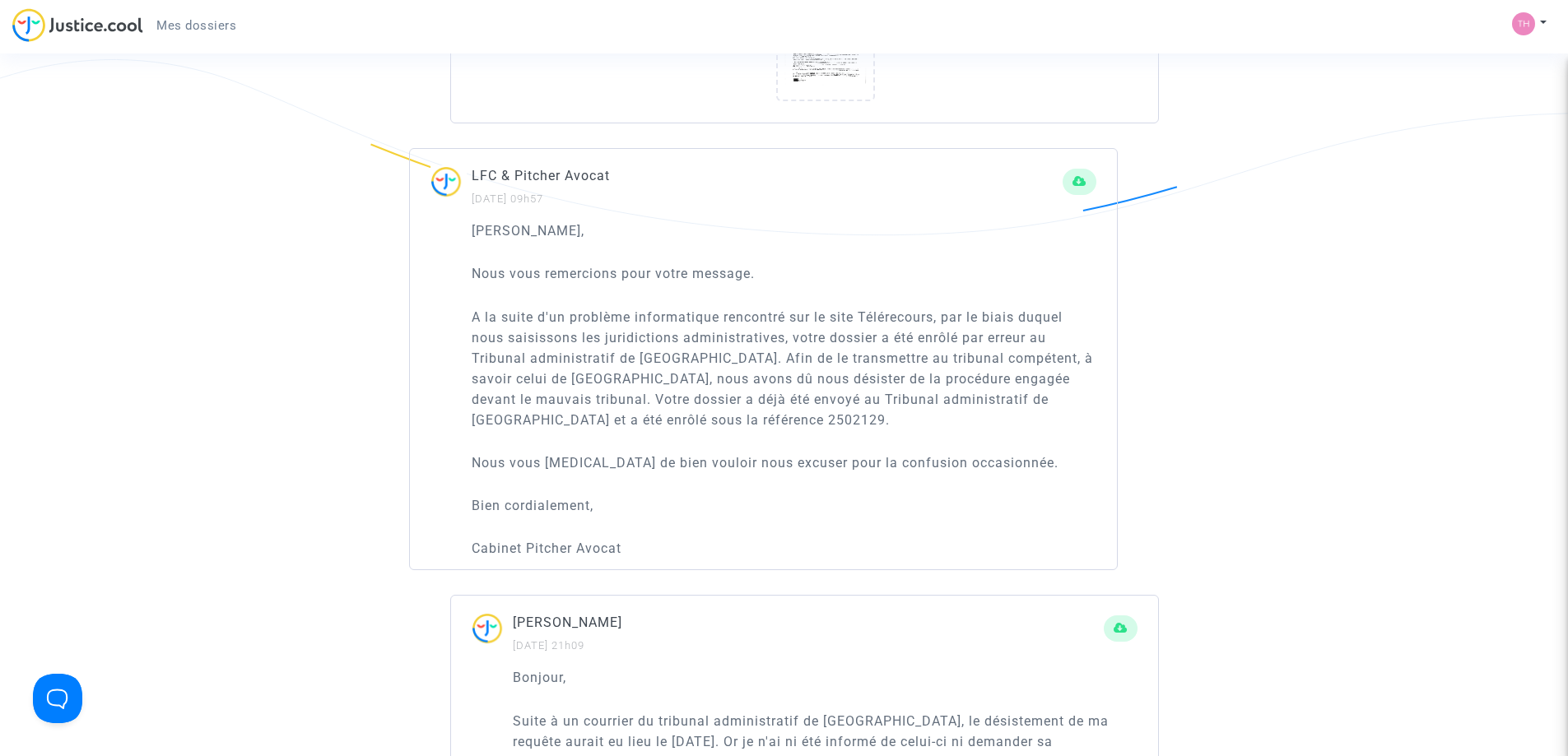
scroll to position [1316, 0]
